Goal: Navigation & Orientation: Understand site structure

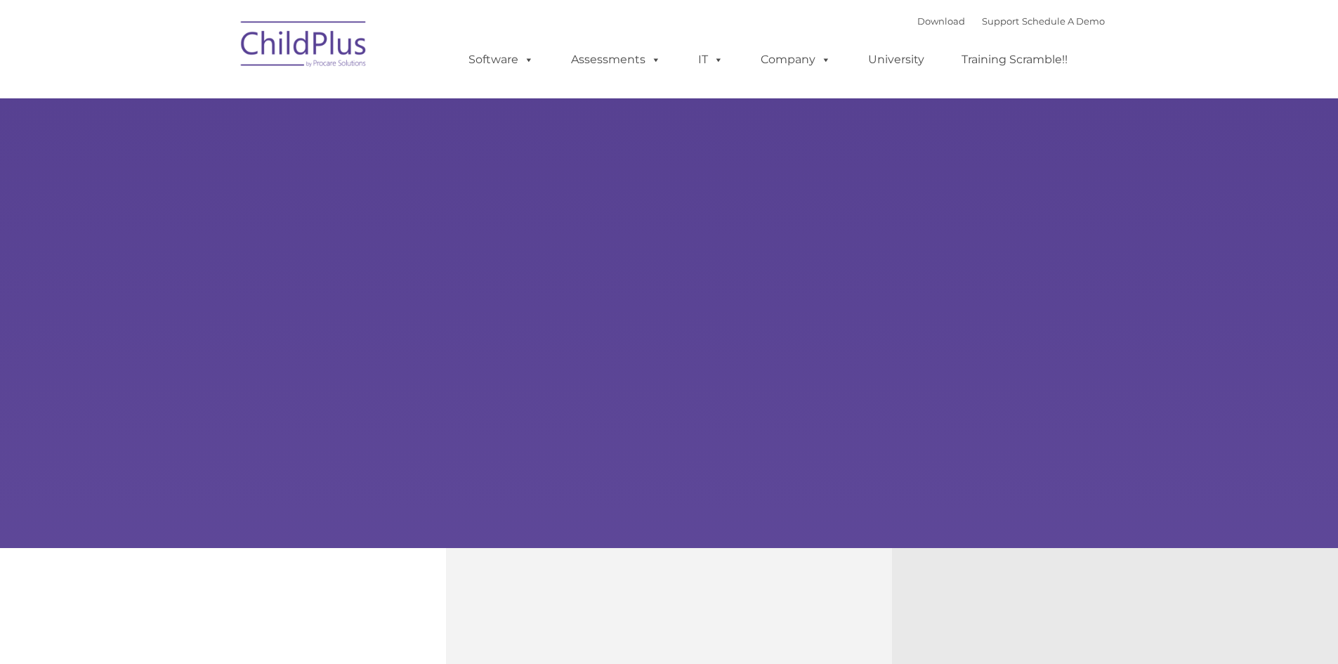
type input ""
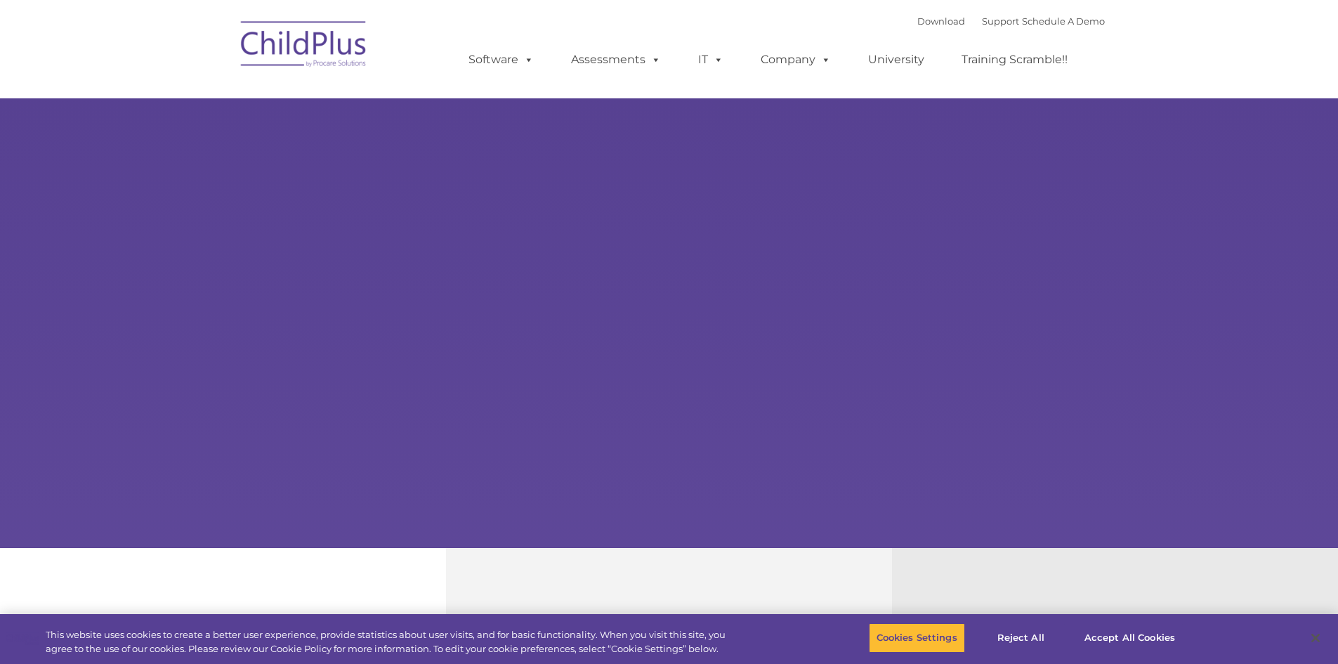
select select "MEDIUM"
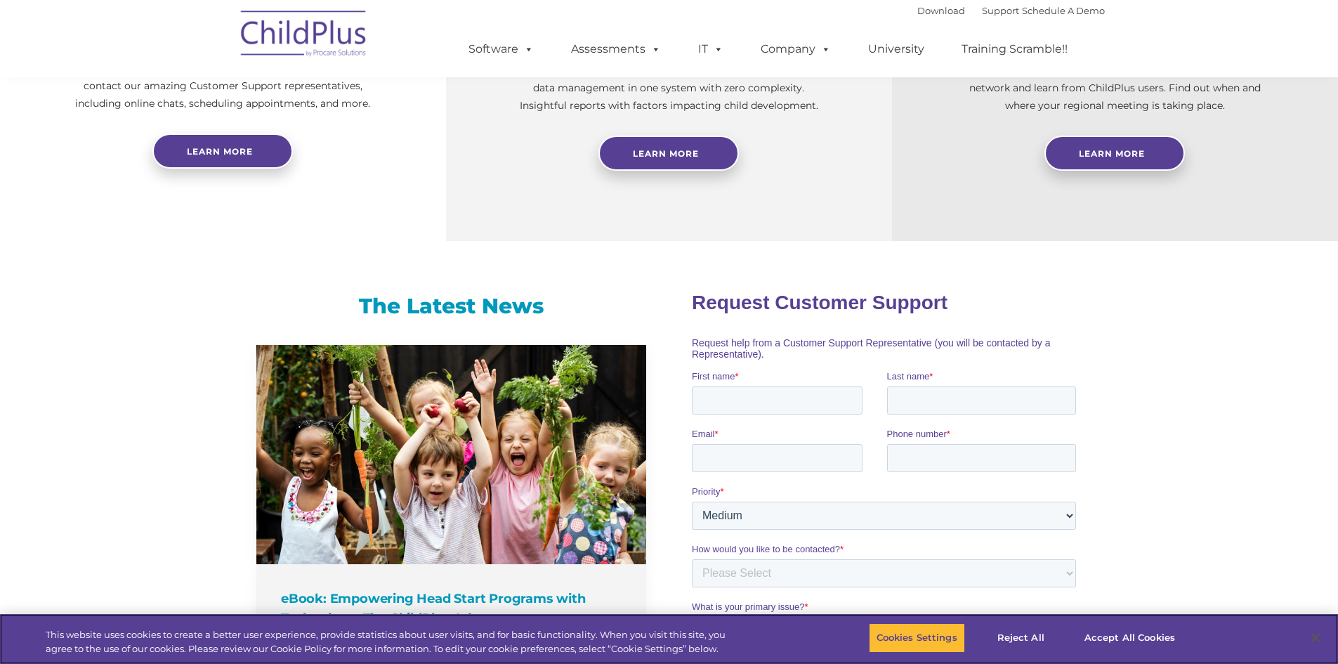
scroll to position [640, 0]
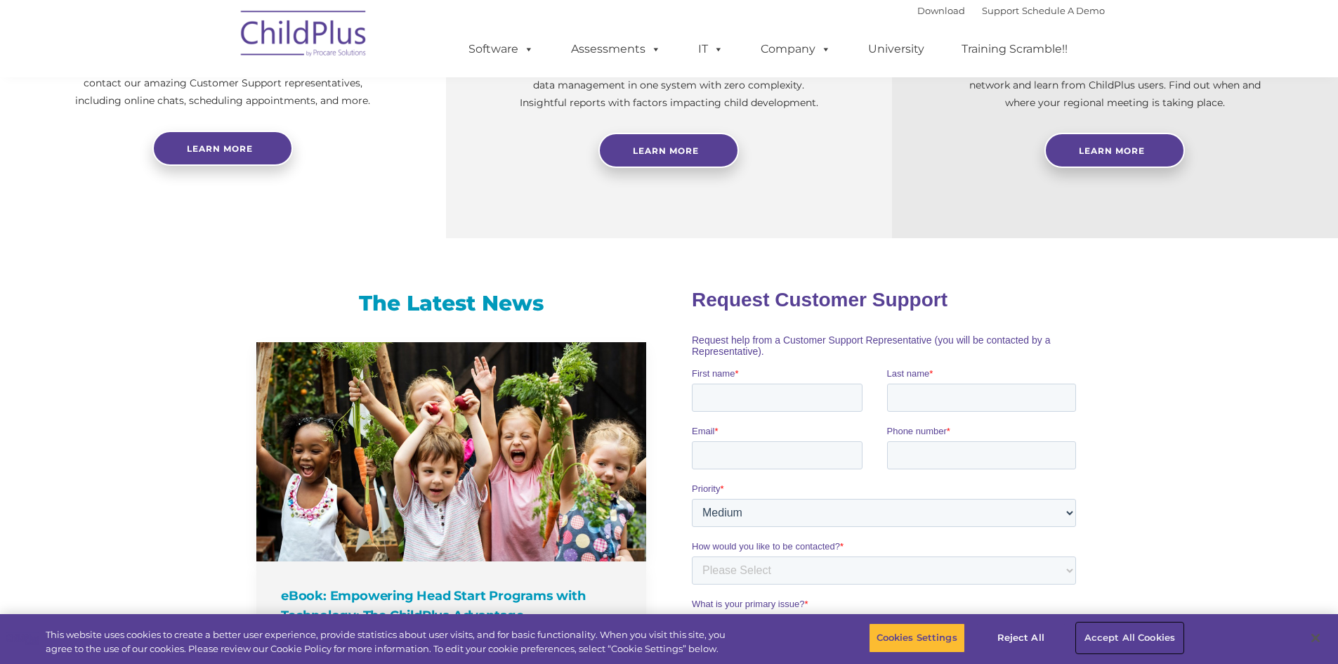
click at [1127, 633] on button "Accept All Cookies" at bounding box center [1130, 637] width 106 height 29
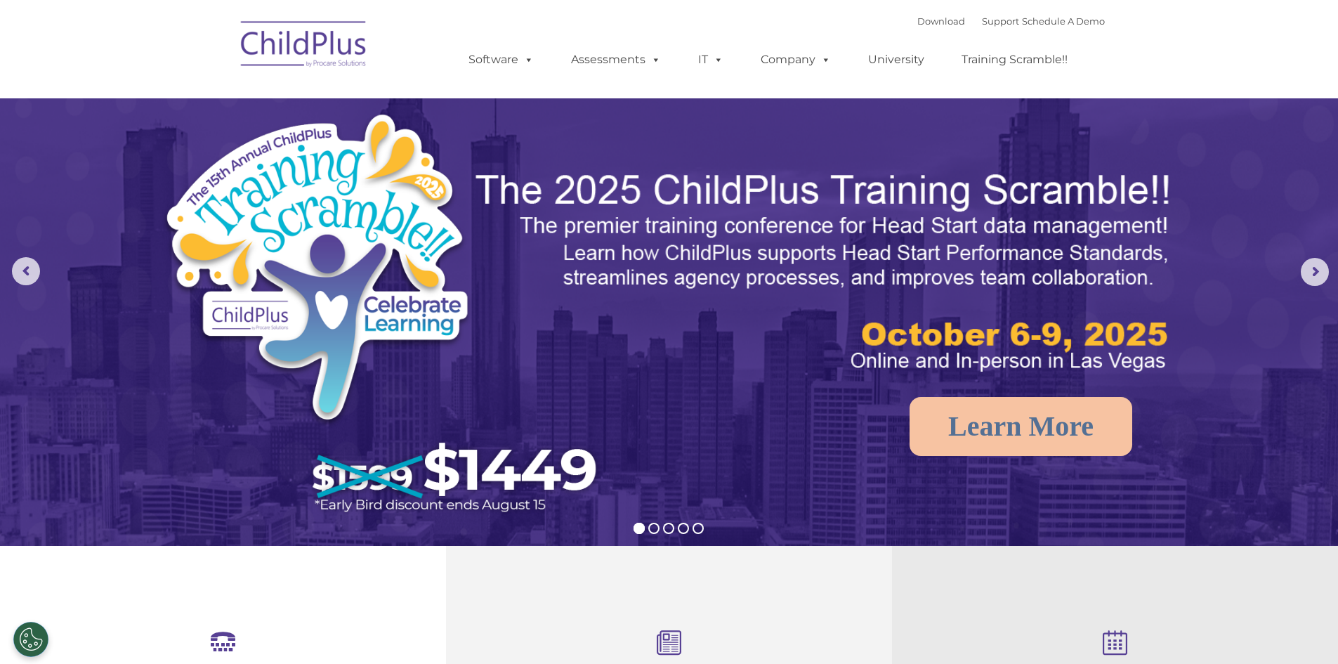
scroll to position [0, 0]
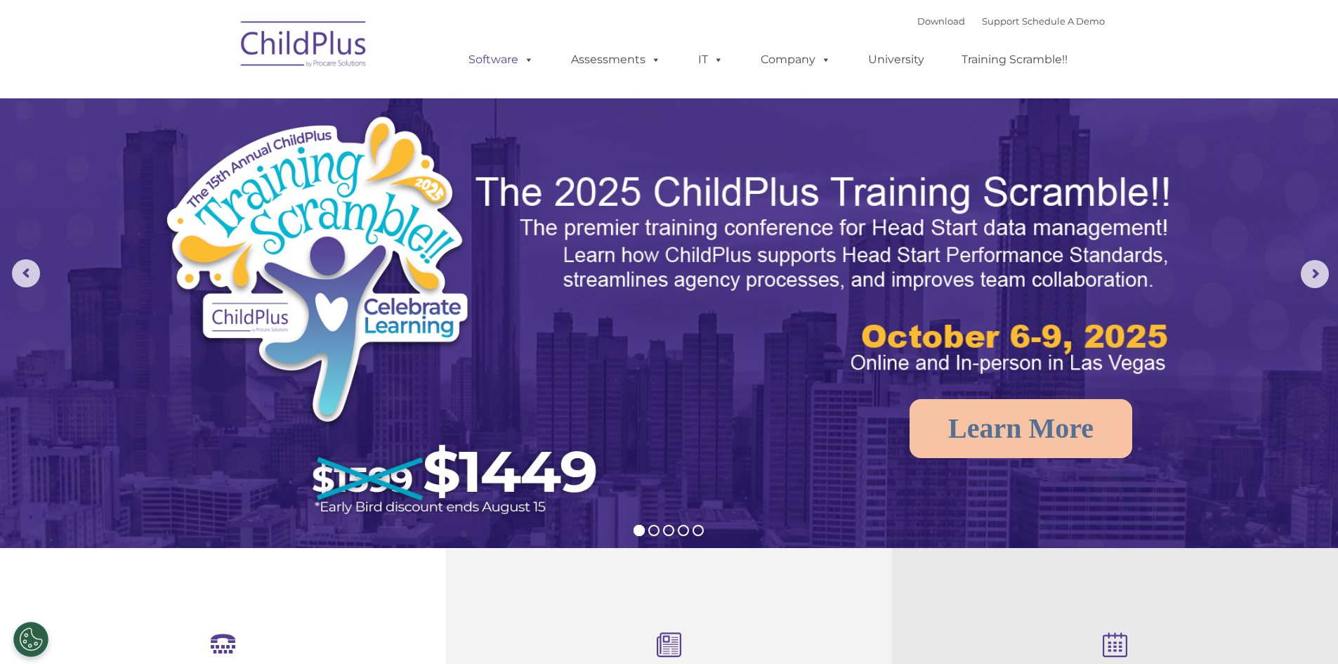
click at [525, 62] on span at bounding box center [525, 59] width 15 height 13
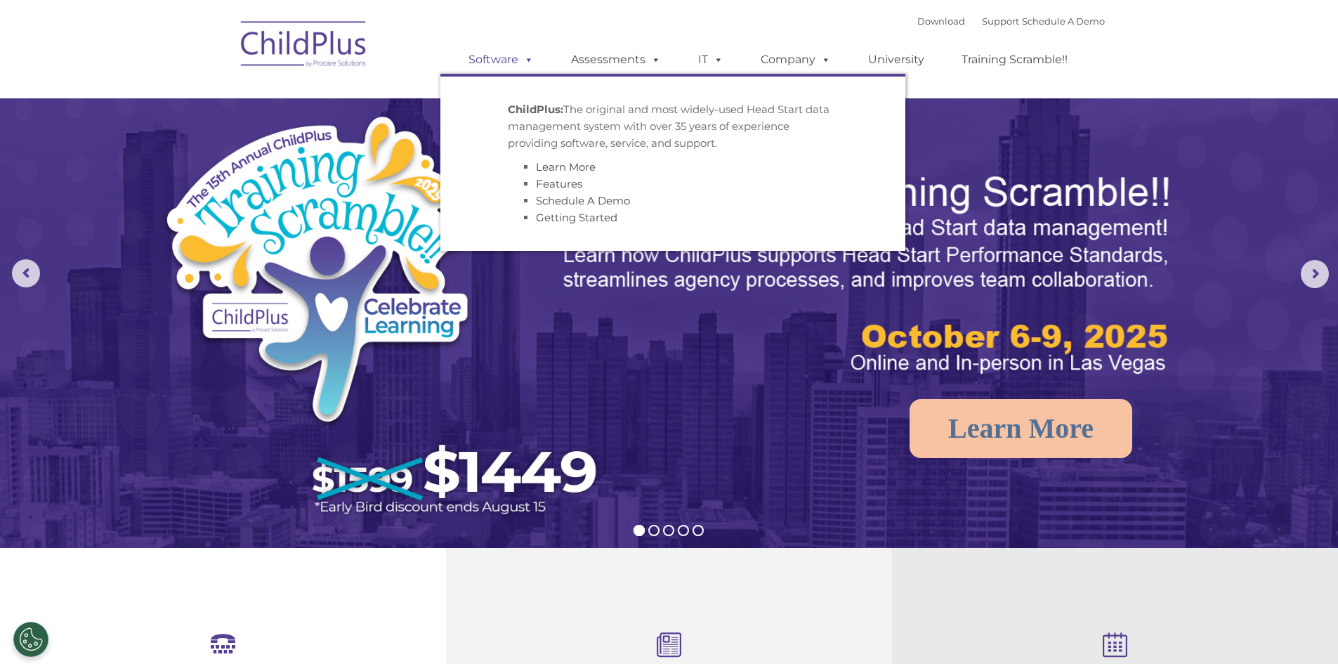
click at [525, 62] on span at bounding box center [525, 59] width 15 height 13
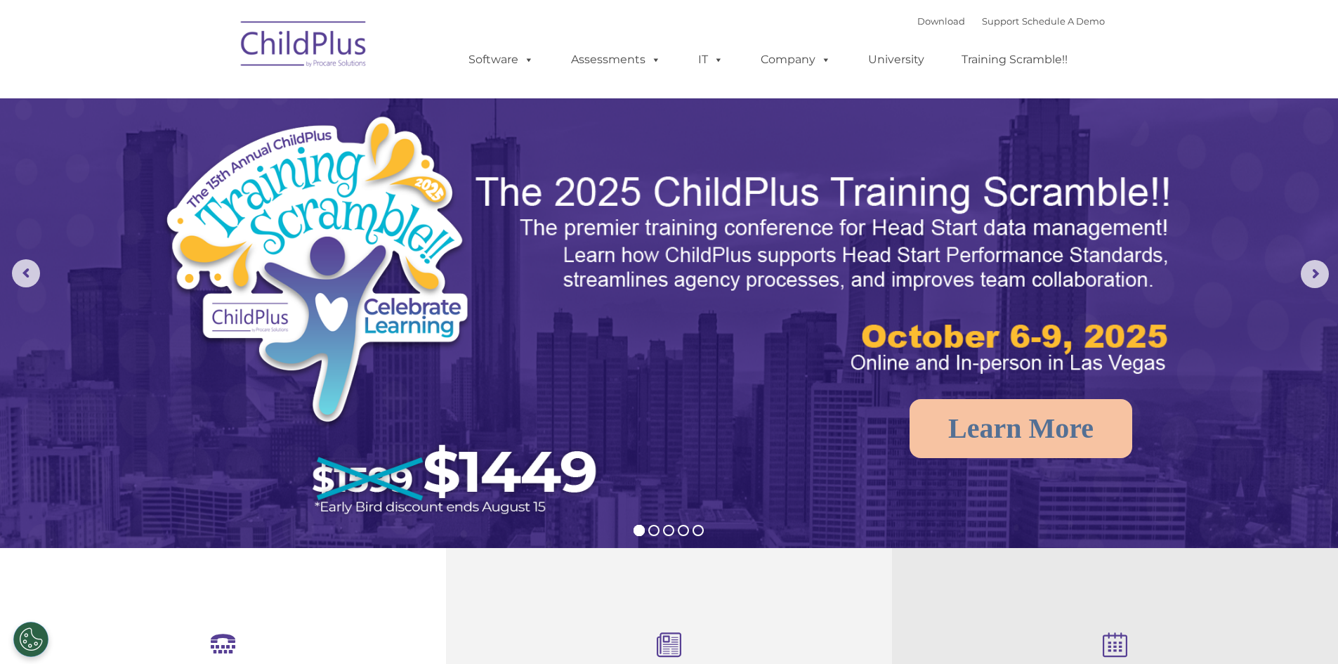
click at [296, 49] on img at bounding box center [304, 46] width 140 height 70
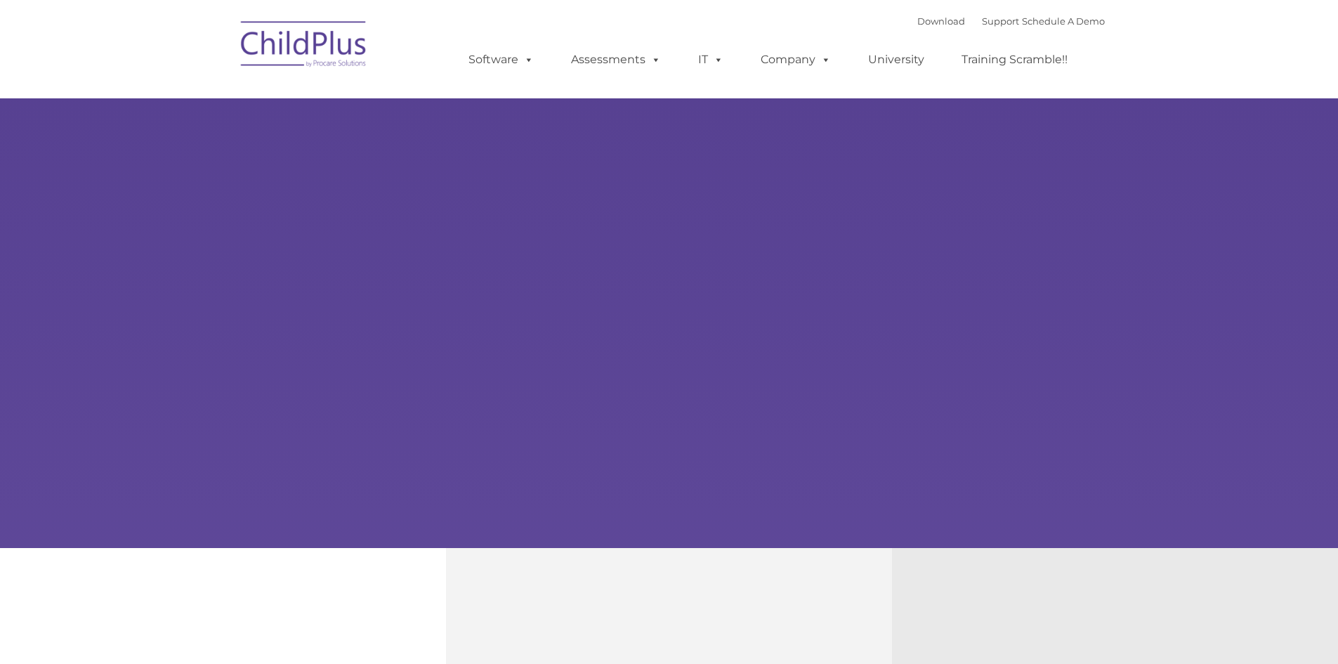
type input ""
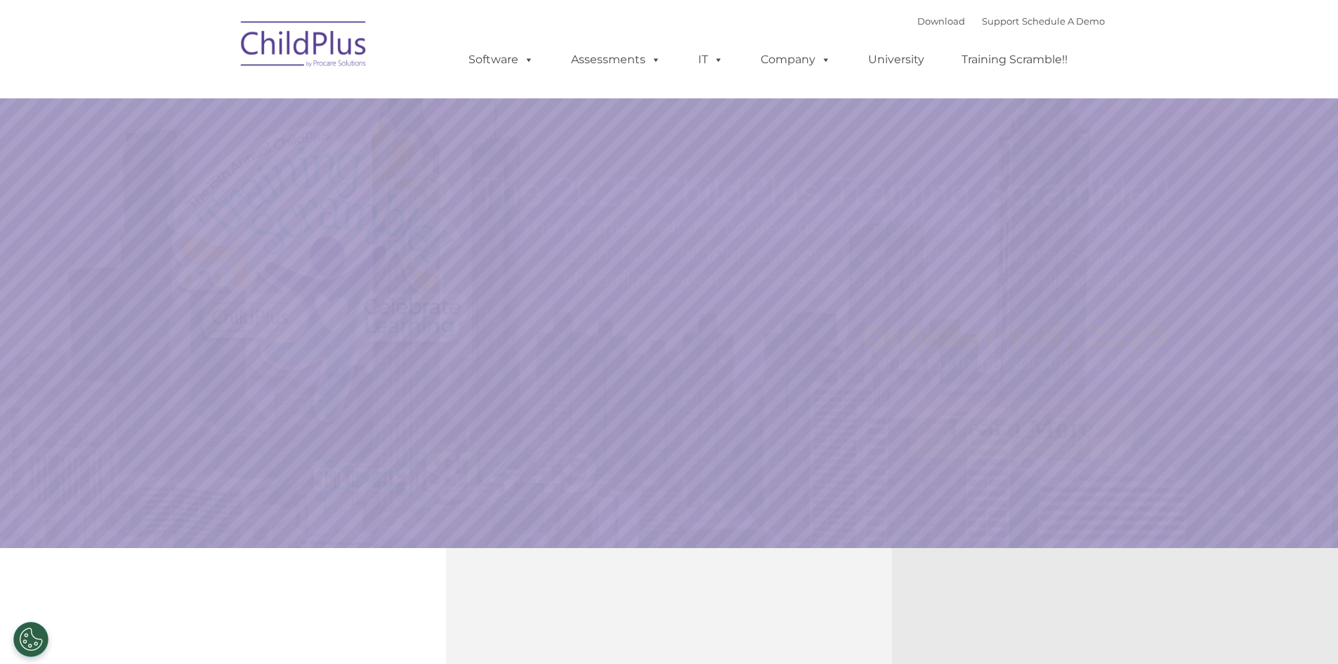
select select "MEDIUM"
